Goal: Connect with others: Connect with others

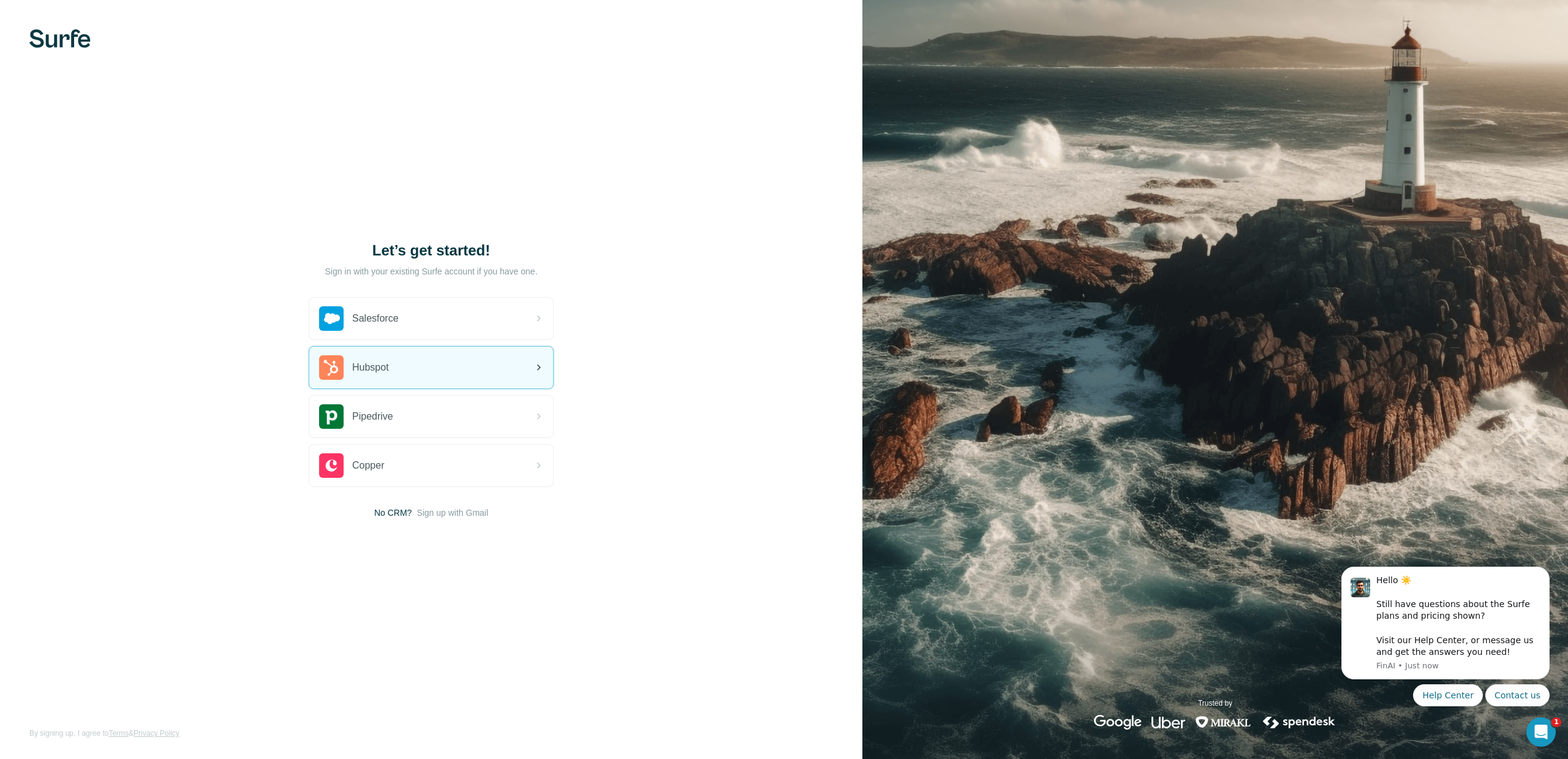
click at [384, 367] on span "Hubspot" at bounding box center [371, 367] width 37 height 15
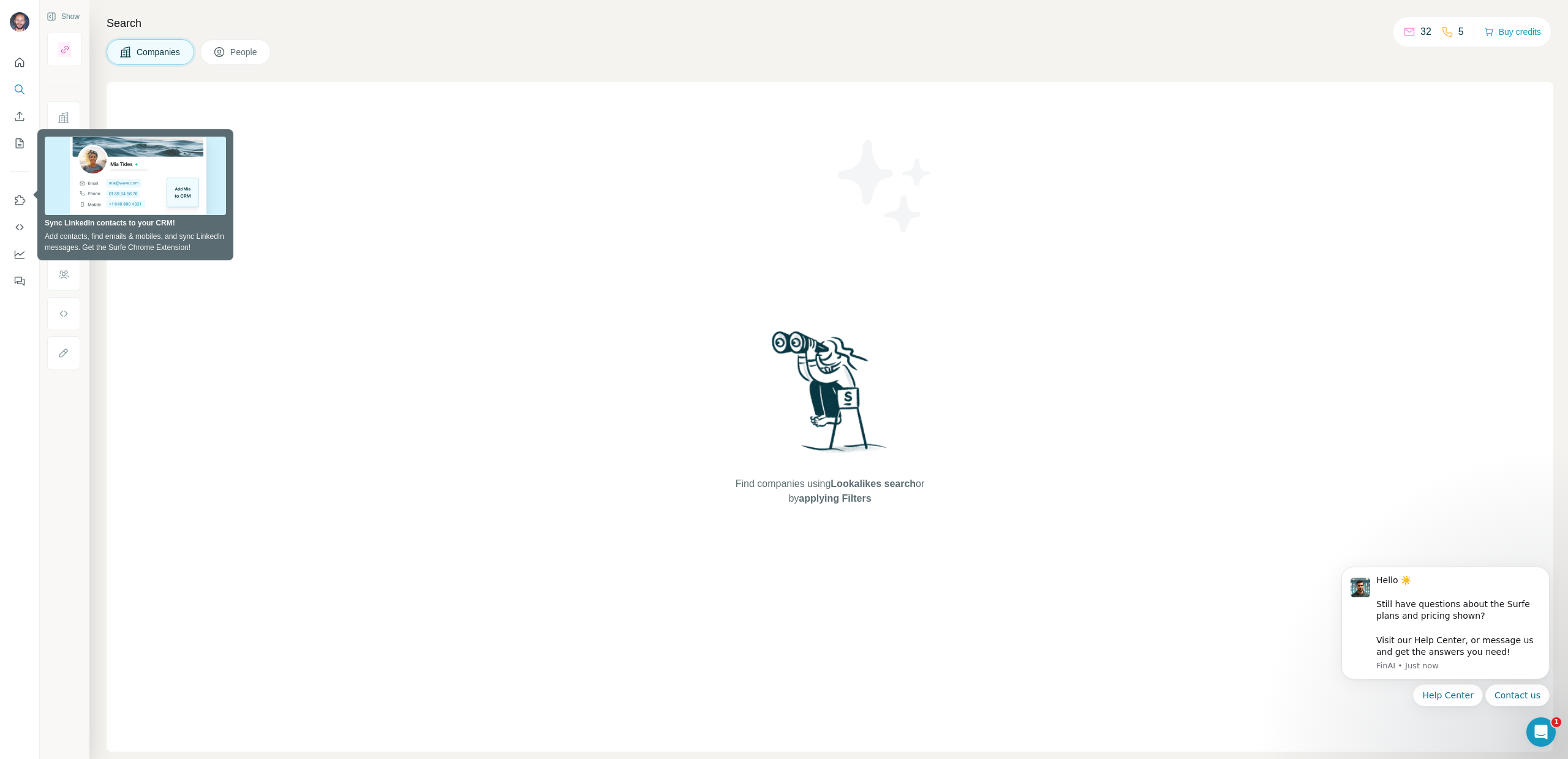
click at [596, 60] on div "Companies People" at bounding box center [830, 52] width 1447 height 25
